Goal: Transaction & Acquisition: Download file/media

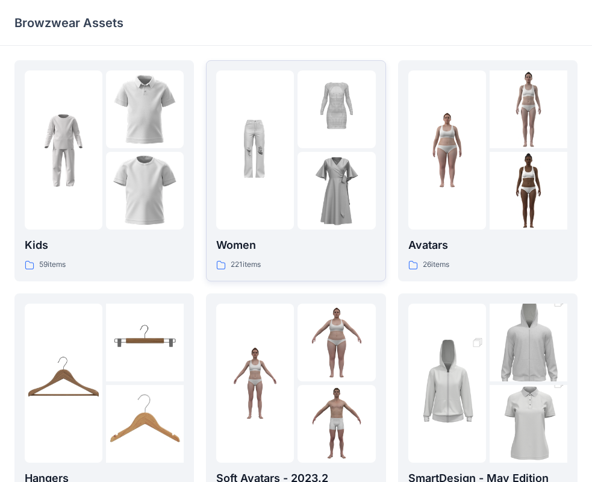
click at [255, 252] on p "Women" at bounding box center [295, 245] width 159 height 17
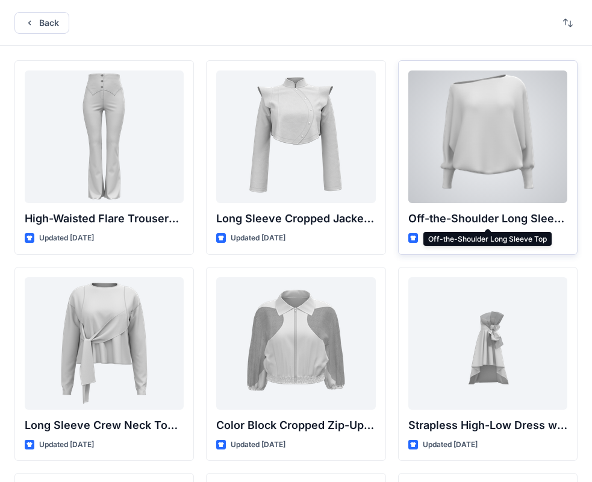
click at [450, 223] on p "Off-the-Shoulder Long Sleeve Top" at bounding box center [487, 218] width 159 height 17
click at [450, 201] on div at bounding box center [487, 136] width 159 height 132
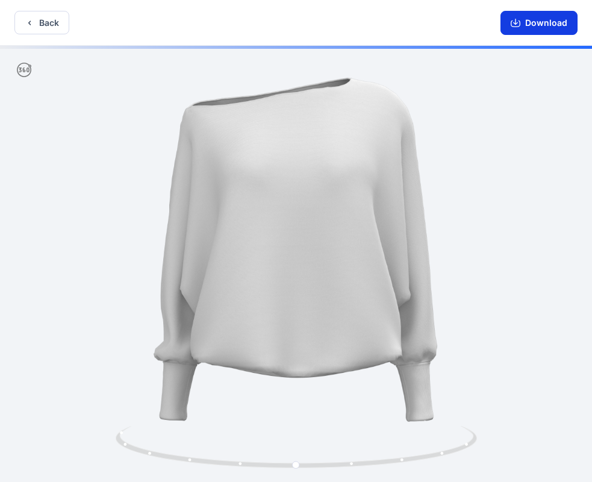
click at [545, 20] on button "Download" at bounding box center [538, 23] width 77 height 24
